Goal: Information Seeking & Learning: Learn about a topic

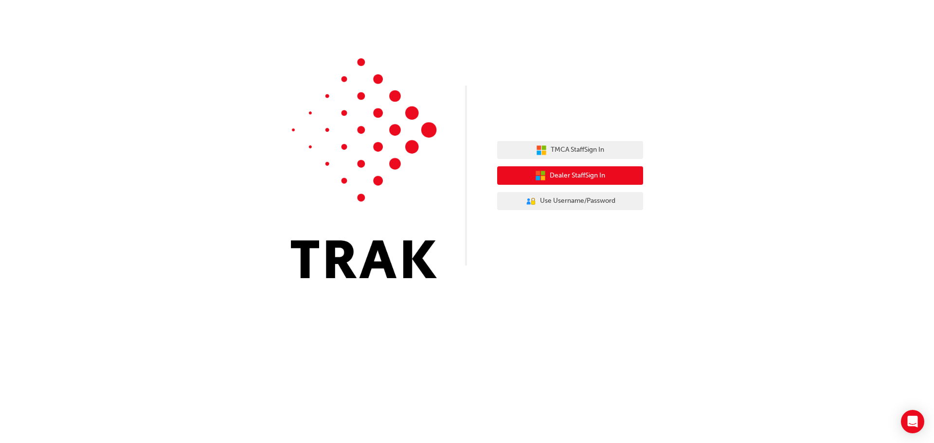
click at [558, 176] on span "Dealer Staff Sign In" at bounding box center [577, 175] width 55 height 11
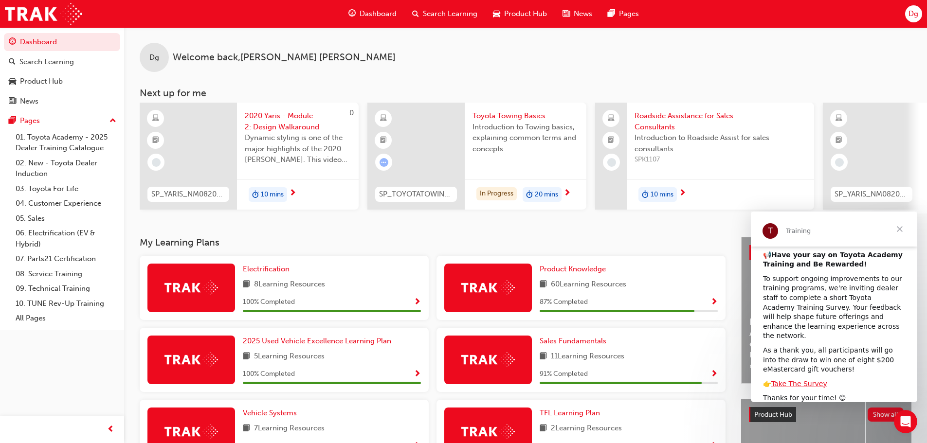
scroll to position [11, 0]
click at [798, 379] on link "Take The Survey" at bounding box center [799, 383] width 56 height 8
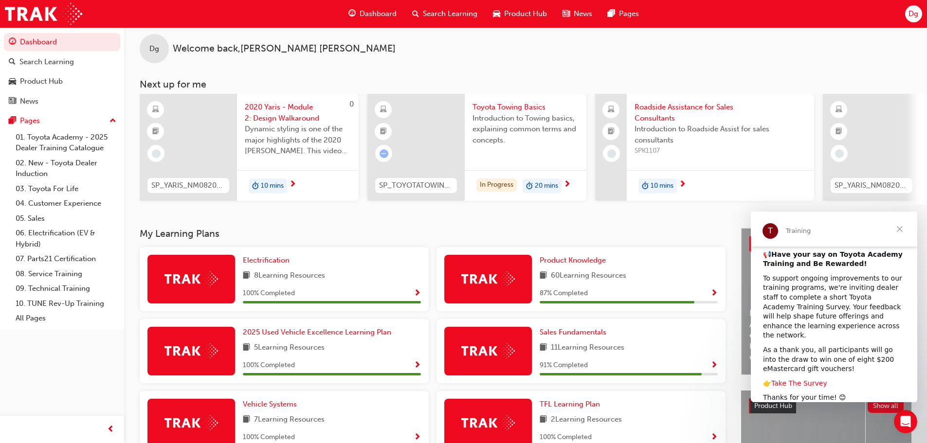
scroll to position [0, 0]
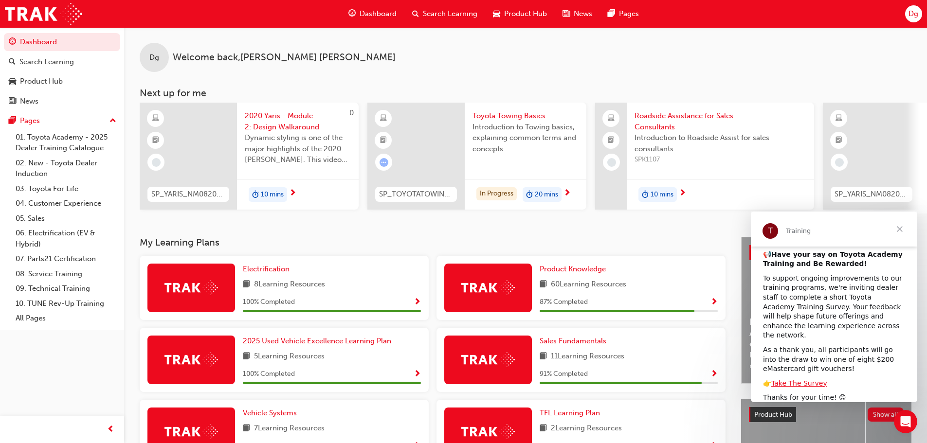
click at [424, 15] on span "Search Learning" at bounding box center [450, 13] width 54 height 11
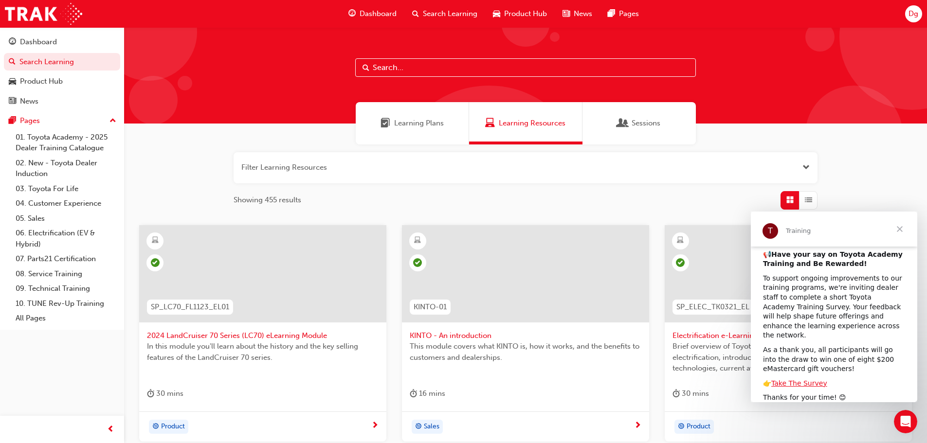
click at [405, 73] on input "text" at bounding box center [525, 67] width 340 height 18
paste input "SP_MIRAI_NM0321_VID"
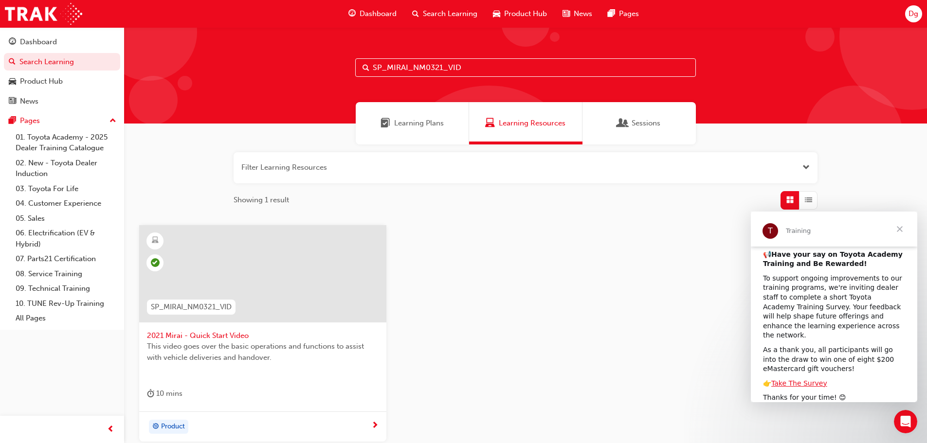
type input "SP_MIRAI_NM0321_VID"
click at [898, 227] on span "Close" at bounding box center [899, 229] width 35 height 35
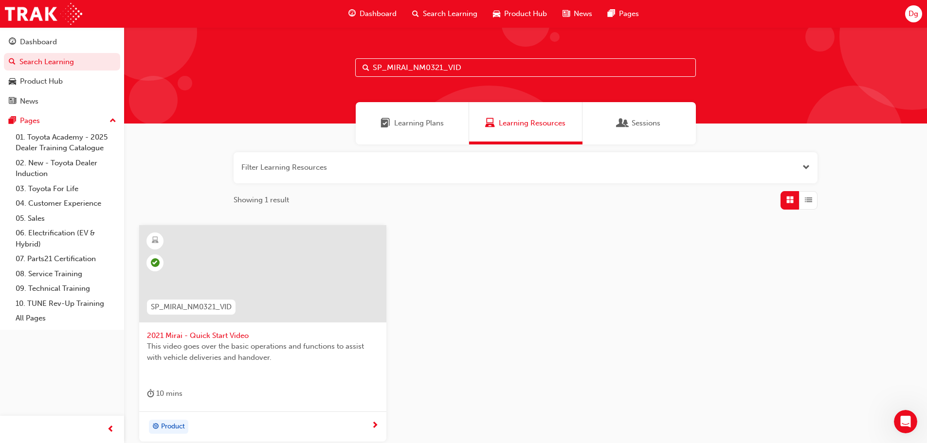
click at [471, 67] on input "SP_MIRAI_NM0321_VID" at bounding box center [525, 67] width 340 height 18
drag, startPoint x: 471, startPoint y: 67, endPoint x: 281, endPoint y: 77, distance: 190.9
click at [281, 77] on div "SP_MIRAI_NM0321_VID" at bounding box center [525, 75] width 802 height 96
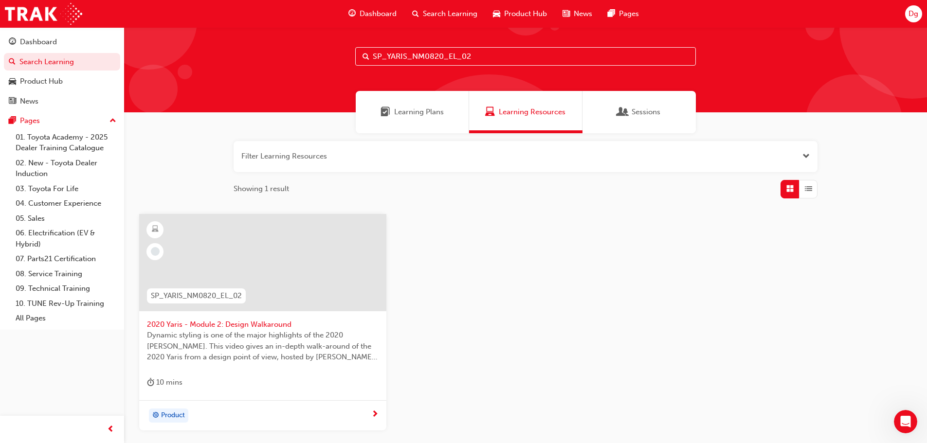
type input "SP_YARIS_NM0820_EL_02"
click at [161, 416] on span "Product" at bounding box center [173, 415] width 24 height 11
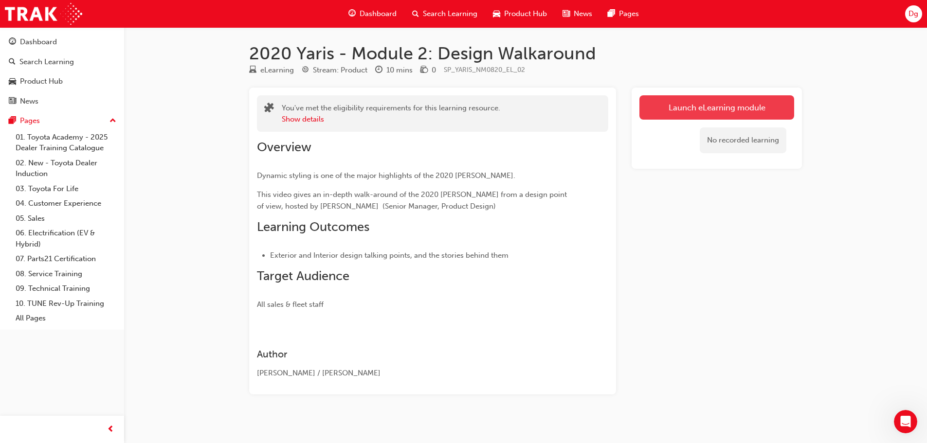
click at [718, 103] on link "Launch eLearning module" at bounding box center [716, 107] width 155 height 24
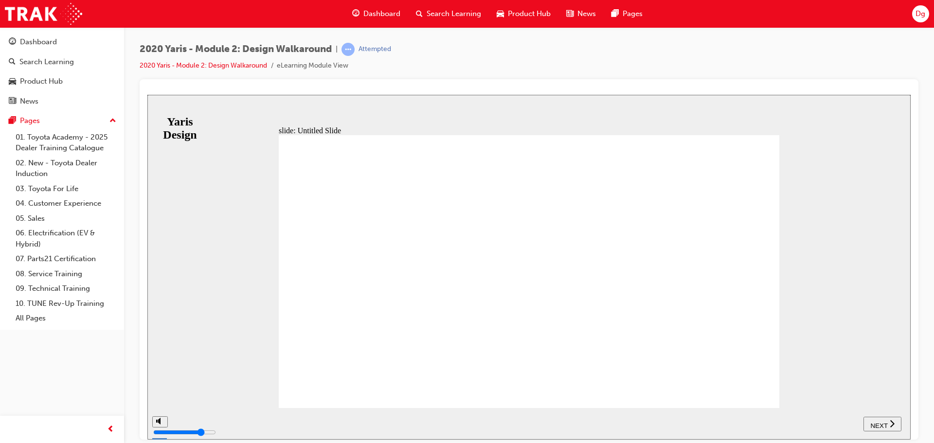
click at [878, 427] on span "NEXT" at bounding box center [878, 425] width 17 height 7
click at [181, 423] on rect "play/pause" at bounding box center [181, 419] width 1 height 7
